Goal: Task Accomplishment & Management: Manage account settings

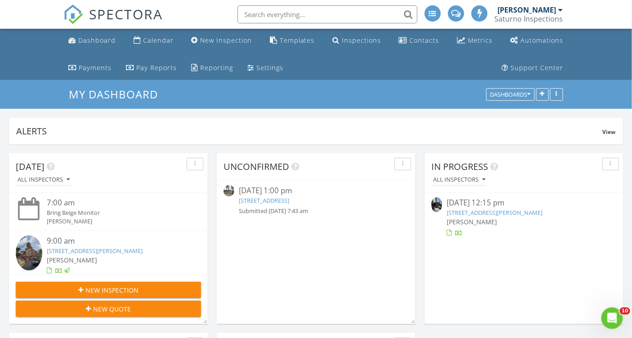
scroll to position [970, 648]
click at [495, 214] on link "10647 Sara Bear Ln, Truckee, CA 96161" at bounding box center [495, 213] width 96 height 8
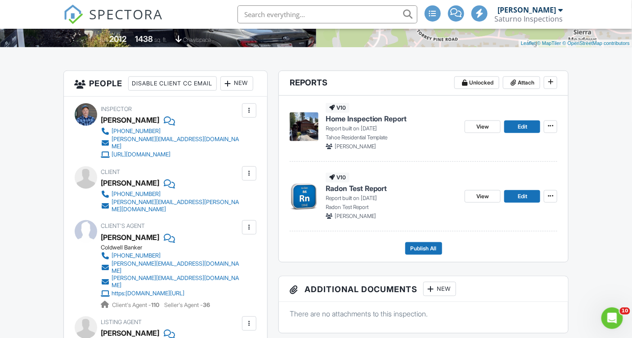
scroll to position [221, 0]
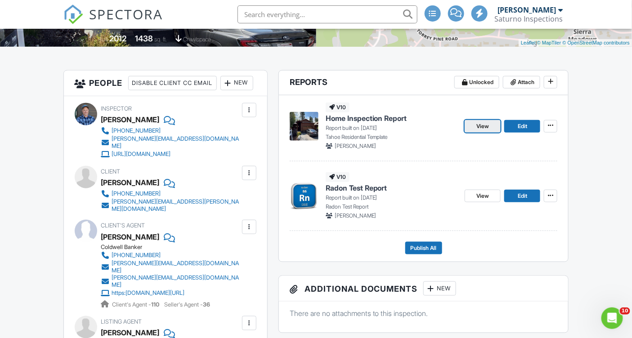
click at [491, 124] on link "View" at bounding box center [483, 126] width 36 height 13
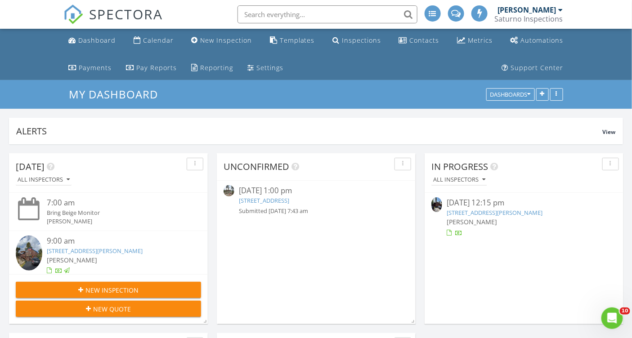
click at [294, 14] on input "text" at bounding box center [328, 14] width 180 height 18
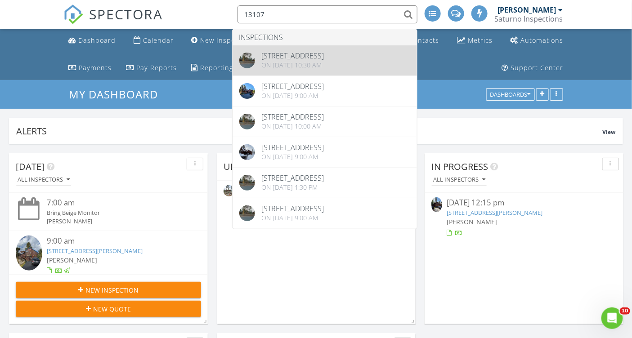
type input "13107"
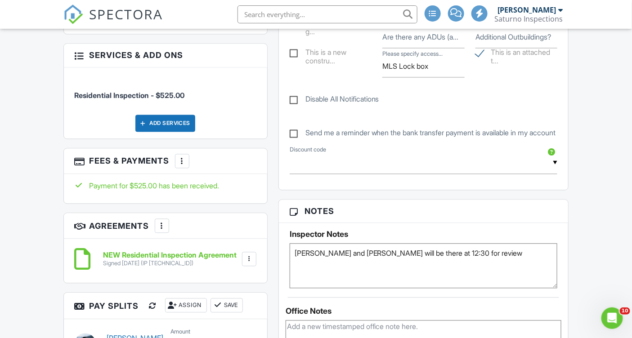
scroll to position [560, 0]
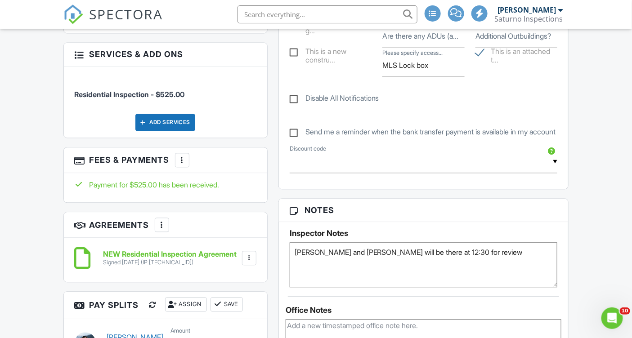
click at [44, 104] on div "Dashboard Calendar New Inspection Templates Inspections Contacts Metrics Automa…" at bounding box center [316, 333] width 632 height 1730
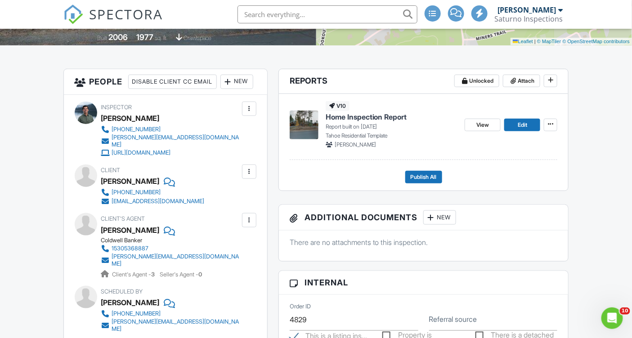
scroll to position [0, 0]
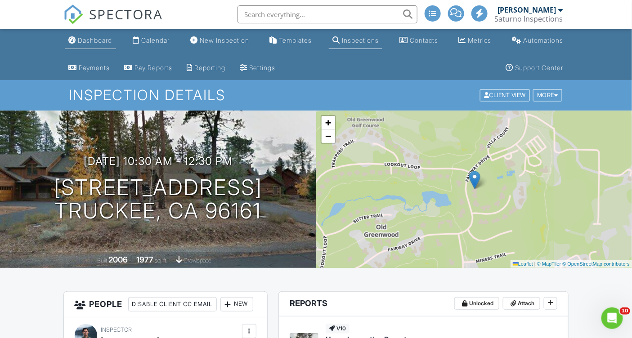
click at [89, 41] on div "Dashboard" at bounding box center [95, 40] width 34 height 8
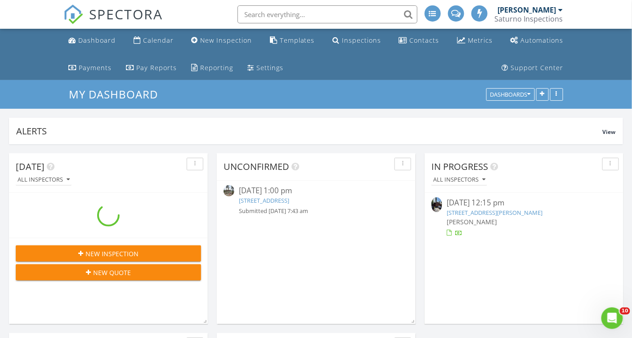
scroll to position [194, 303]
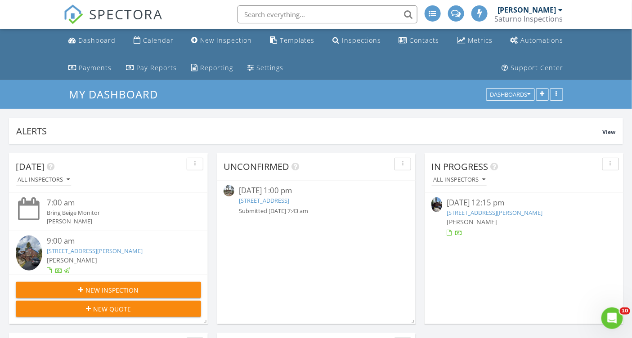
click at [259, 201] on link "12969 Dulzura St, Truckee, CA 96161" at bounding box center [264, 201] width 50 height 8
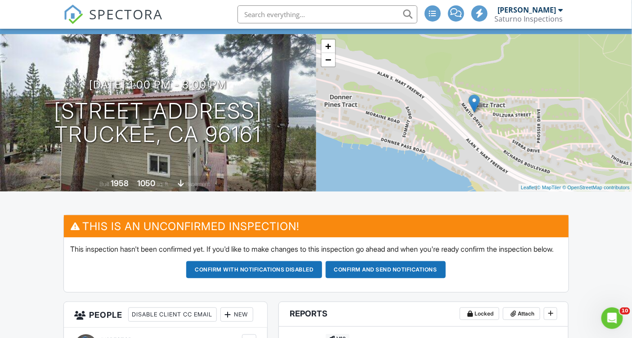
scroll to position [66, 0]
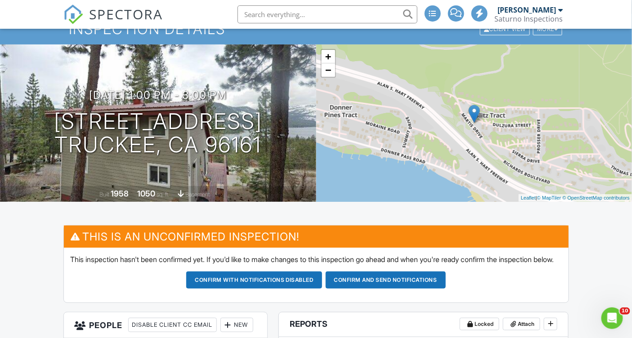
click at [283, 16] on input "text" at bounding box center [328, 14] width 180 height 18
type input "1001 commonwe"
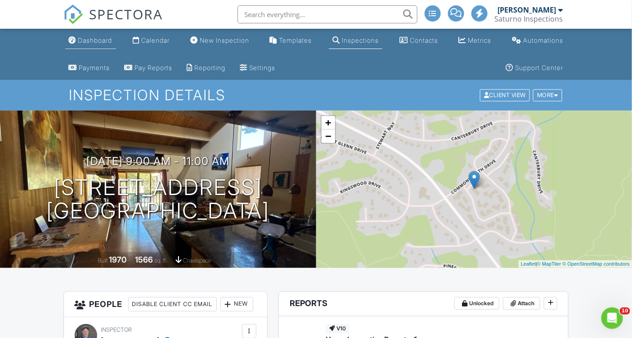
click at [90, 40] on div "Dashboard" at bounding box center [95, 40] width 34 height 8
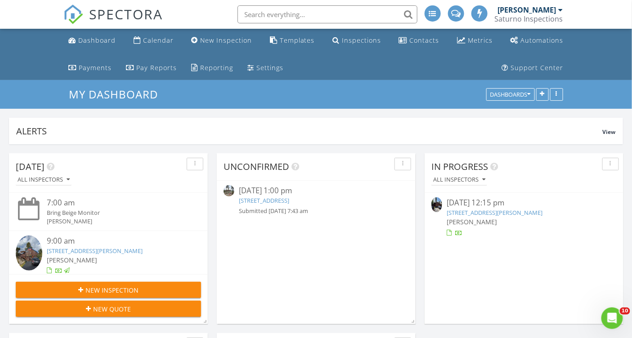
click at [274, 17] on input "text" at bounding box center [328, 14] width 180 height 18
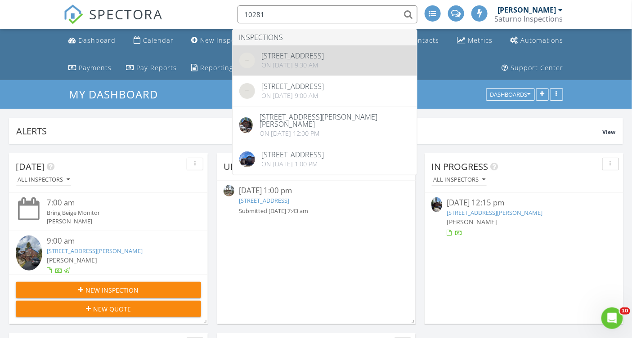
type input "10281"
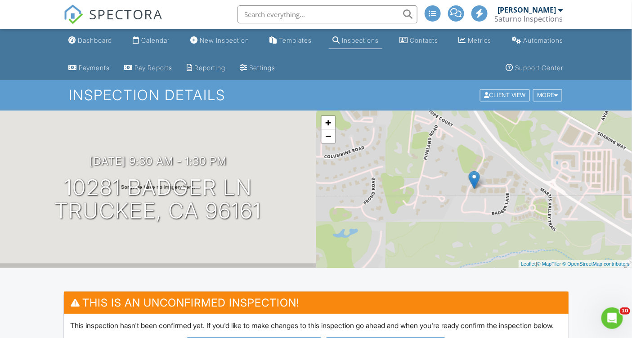
click at [273, 13] on input "text" at bounding box center [328, 14] width 180 height 18
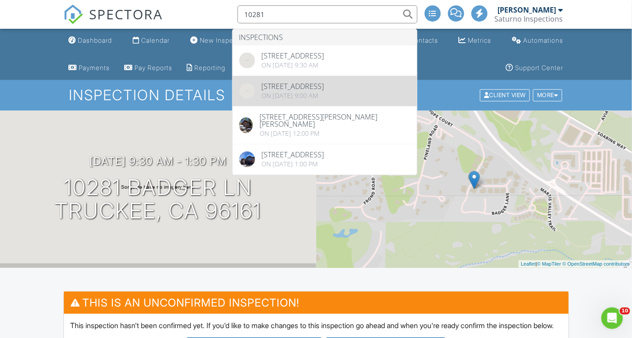
type input "10281"
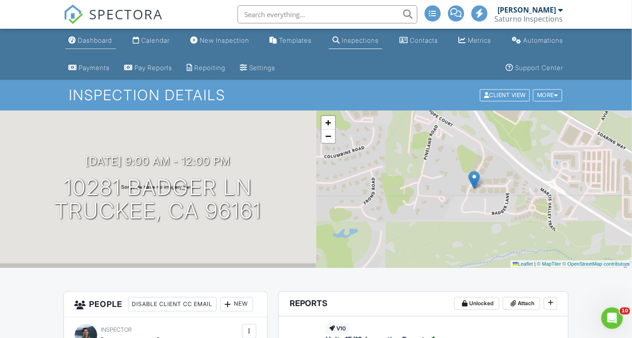
click at [87, 34] on link "Dashboard" at bounding box center [90, 40] width 51 height 17
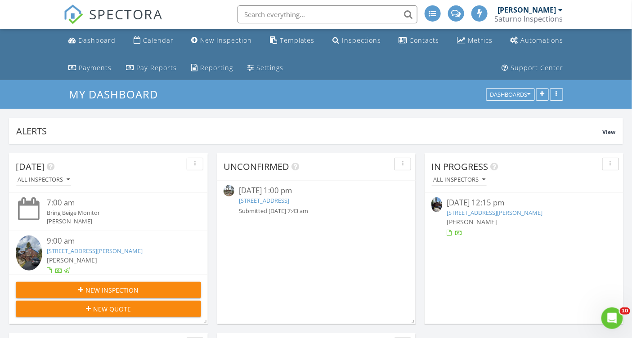
click at [287, 200] on link "12969 Dulzura St, Truckee, CA 96161" at bounding box center [264, 201] width 50 height 8
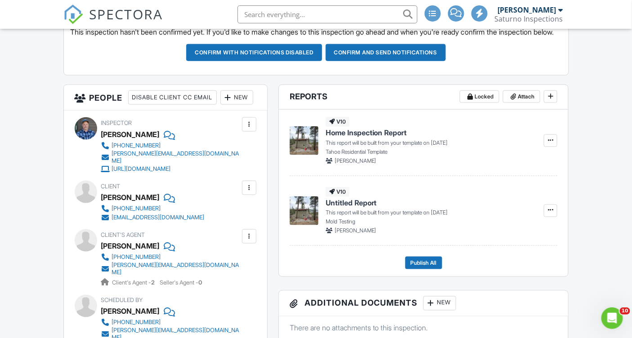
click at [224, 102] on div at bounding box center [228, 97] width 9 height 9
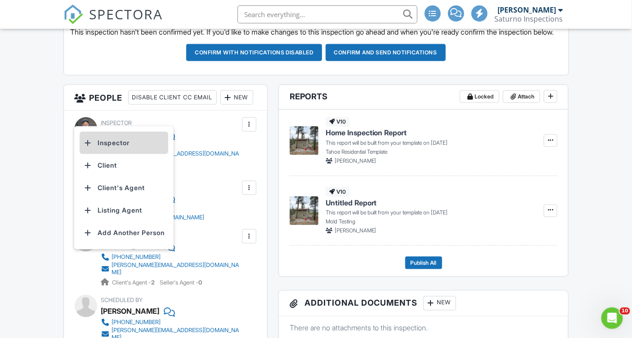
click at [158, 145] on li "Inspector" at bounding box center [124, 143] width 89 height 23
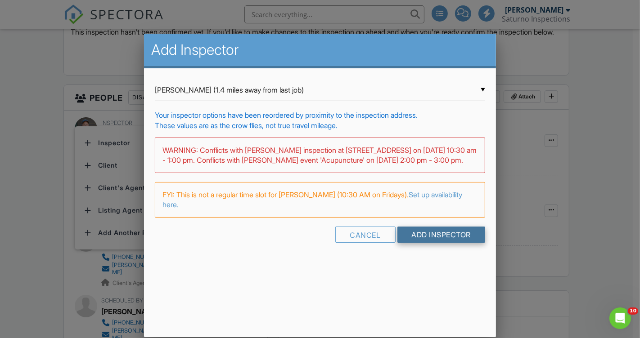
click at [428, 241] on input "Add Inspector" at bounding box center [441, 235] width 88 height 16
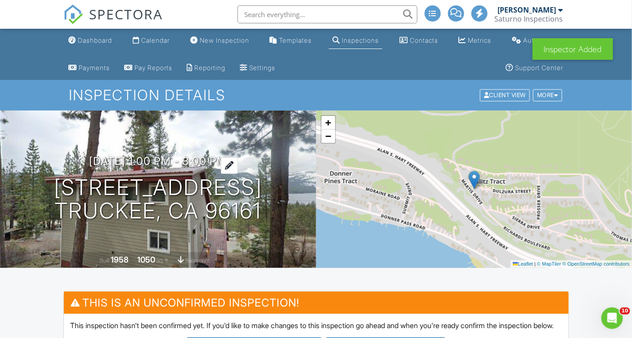
click at [96, 163] on h3 "09/05/2025 1:00 pm - 3:00 pm" at bounding box center [158, 161] width 138 height 12
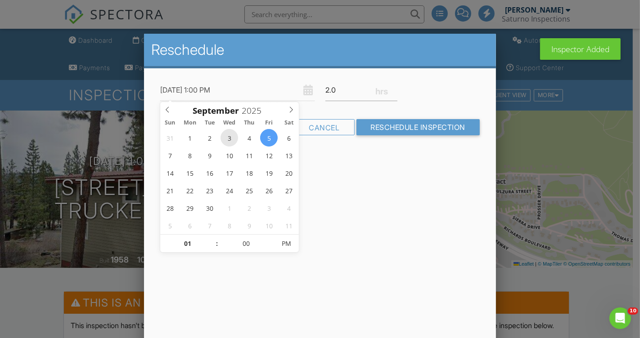
type input "09/03/2025 1:00 PM"
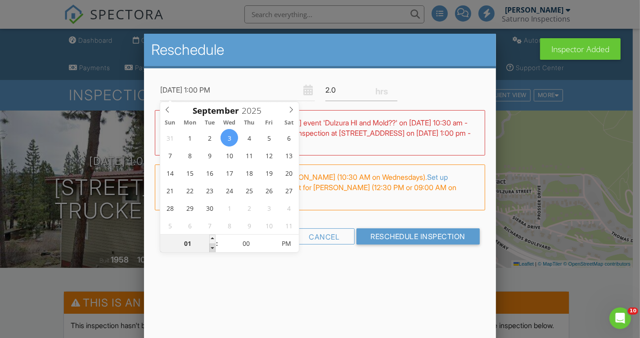
type input "12"
type input "09/03/2025 12:00 PM"
click at [212, 248] on span at bounding box center [212, 248] width 6 height 9
type input "11"
type input "09/03/2025 11:00 AM"
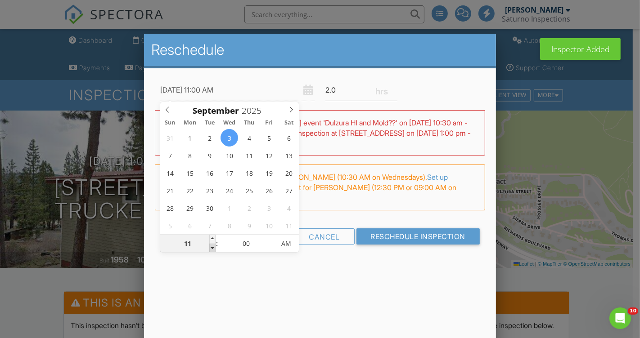
click at [212, 248] on span at bounding box center [212, 248] width 6 height 9
type input "10"
type input "09/03/2025 10:00 AM"
click at [212, 248] on span at bounding box center [212, 248] width 6 height 9
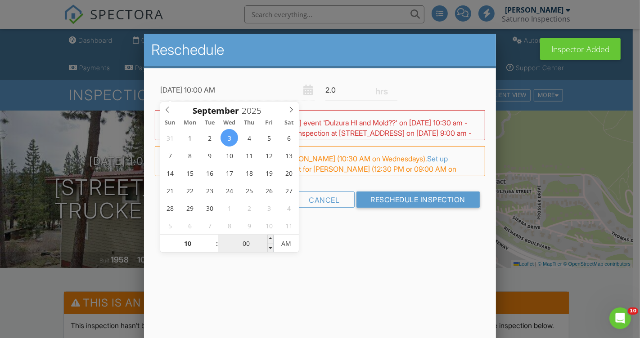
click at [246, 243] on input "00" at bounding box center [245, 244] width 55 height 18
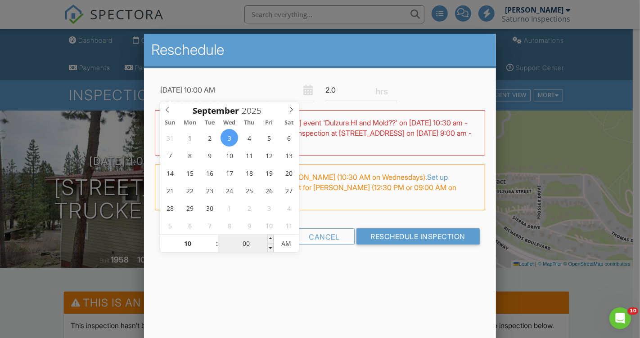
type input "03"
type input "09/03/2025 10:03 AM"
type input "30"
type input "[DATE] 10:30 AM"
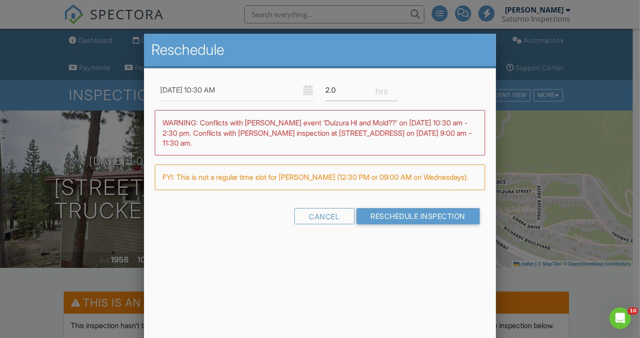
click at [352, 269] on div "Reschedule 09/03/2025 10:30 AM 2.0 Warning: this date/time is in the past. WARN…" at bounding box center [320, 191] width 352 height 315
click at [395, 89] on input "2.25" at bounding box center [361, 90] width 72 height 22
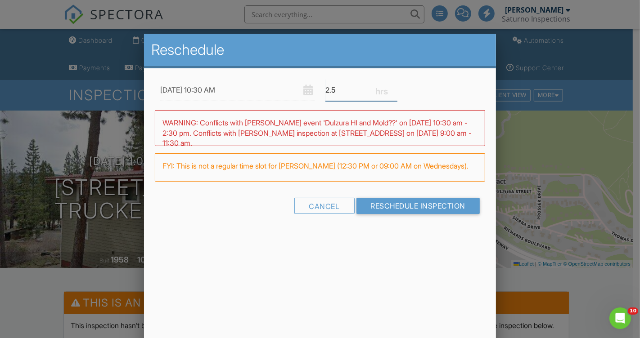
click at [395, 89] on input "2.5" at bounding box center [361, 90] width 72 height 22
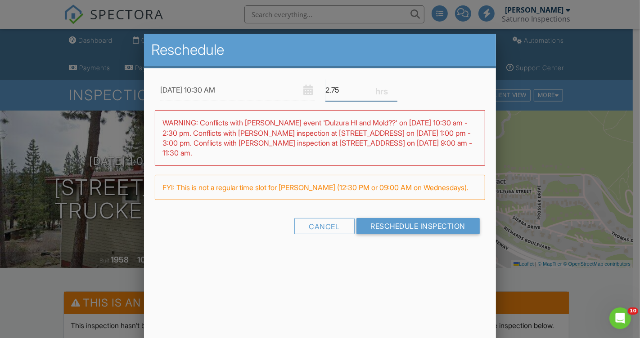
type input "2.75"
click at [394, 88] on input "2.75" at bounding box center [361, 90] width 72 height 22
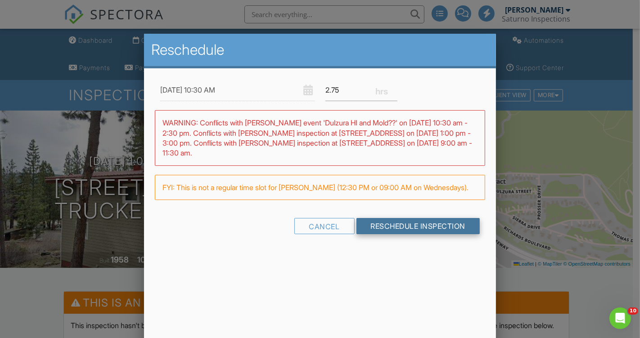
click at [459, 234] on input "Reschedule Inspection" at bounding box center [418, 226] width 124 height 16
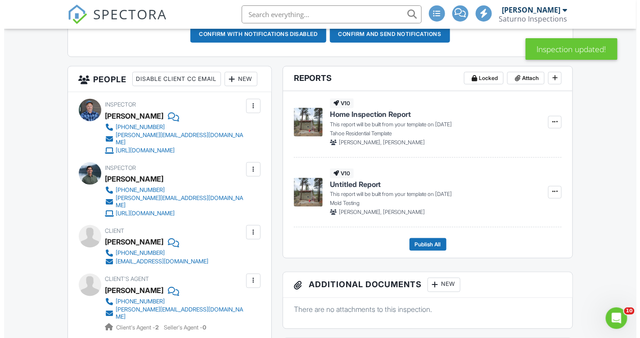
scroll to position [317, 0]
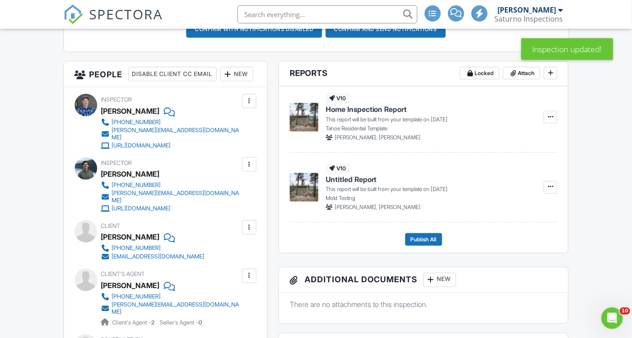
click at [252, 106] on div at bounding box center [249, 101] width 9 height 9
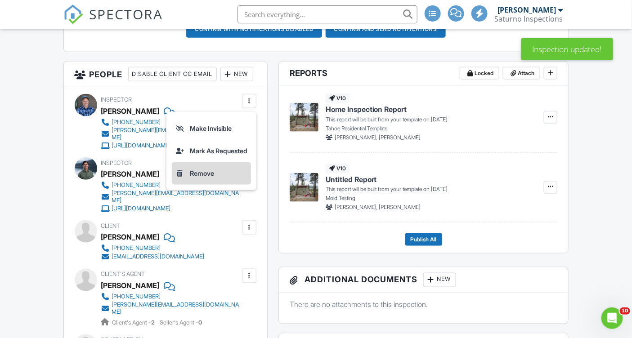
click at [222, 185] on li "Remove" at bounding box center [211, 173] width 79 height 23
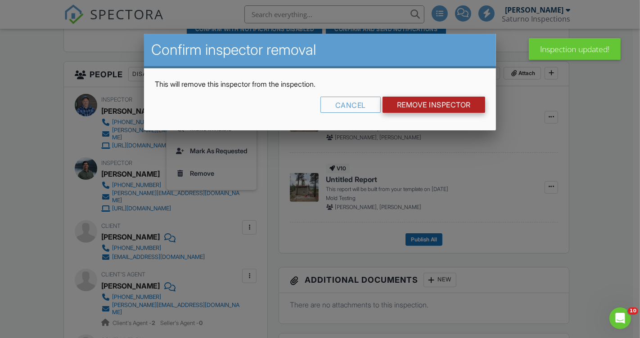
click at [410, 103] on input "Remove Inspector" at bounding box center [434, 105] width 103 height 16
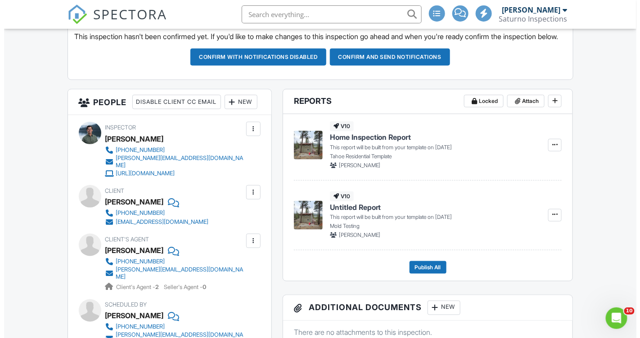
scroll to position [309, 0]
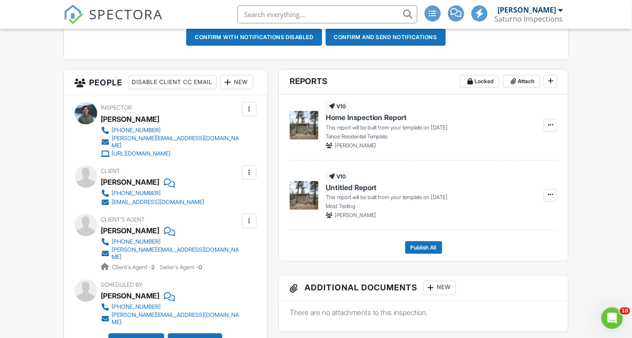
click at [221, 90] on div "New" at bounding box center [237, 82] width 33 height 14
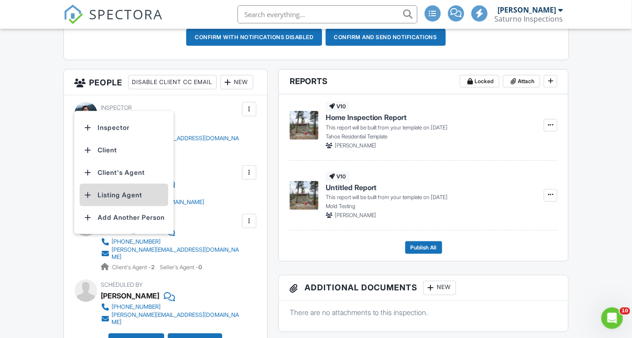
click at [148, 204] on li "Listing Agent" at bounding box center [124, 195] width 89 height 23
